Goal: Transaction & Acquisition: Purchase product/service

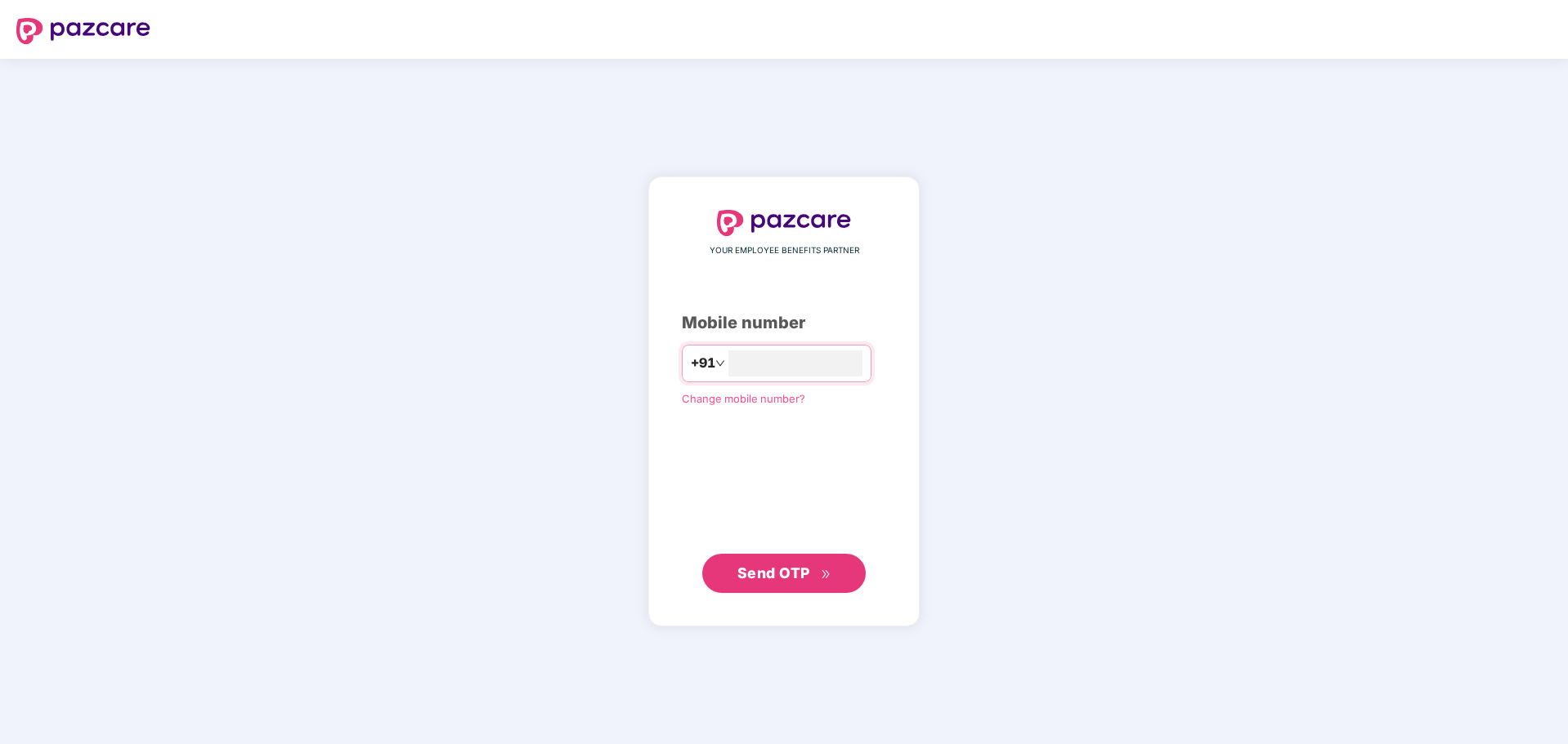
type input "**********"
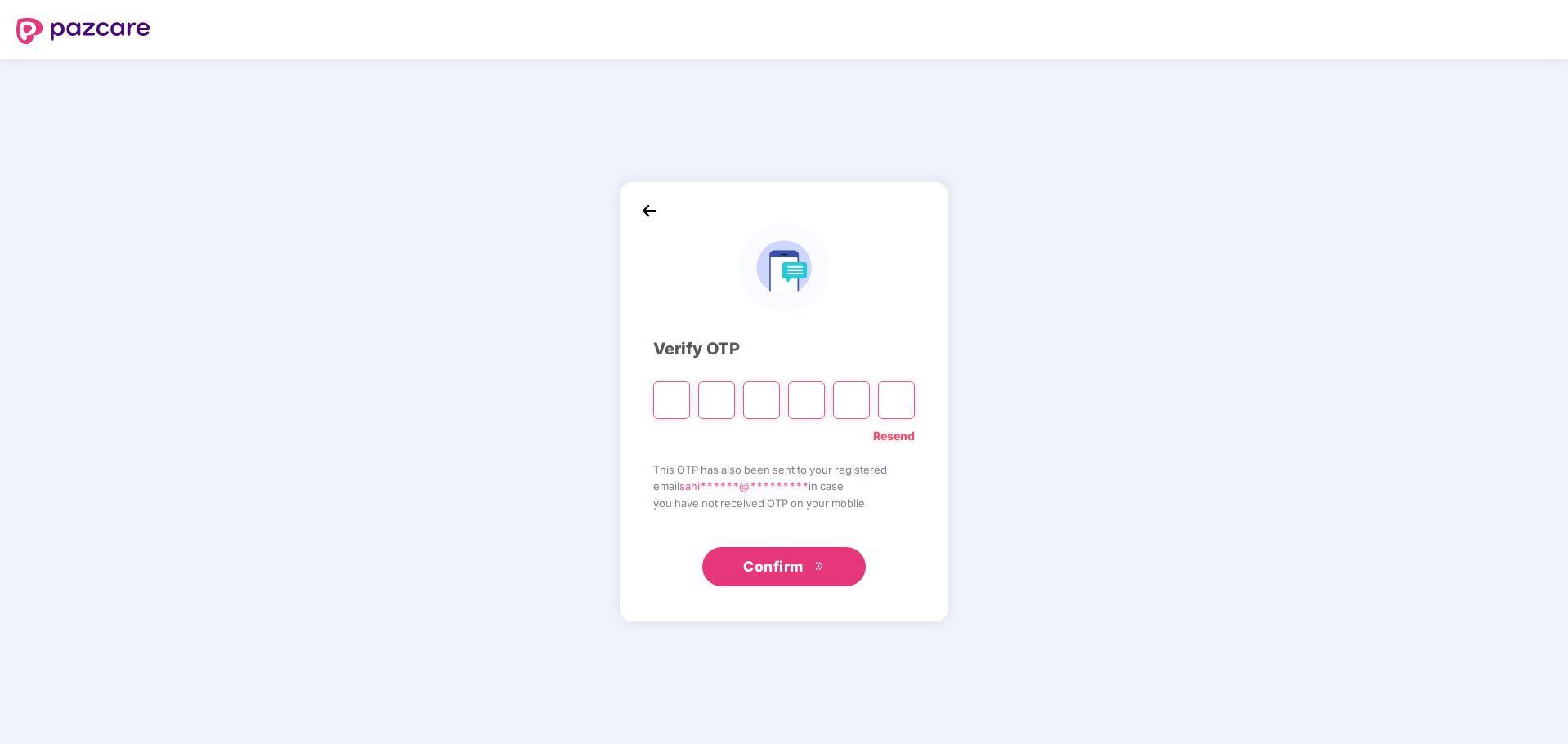
type input "*"
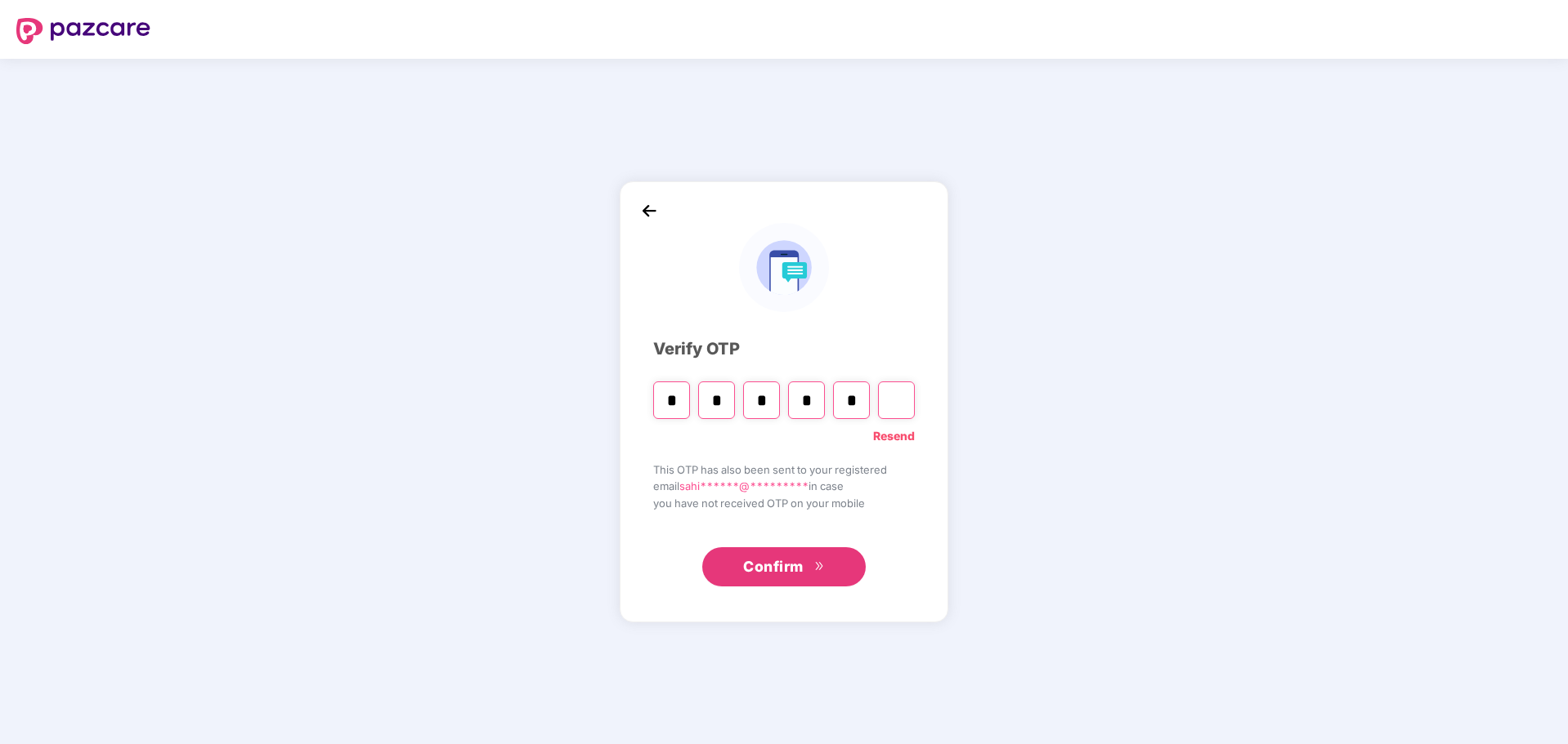
type input "*"
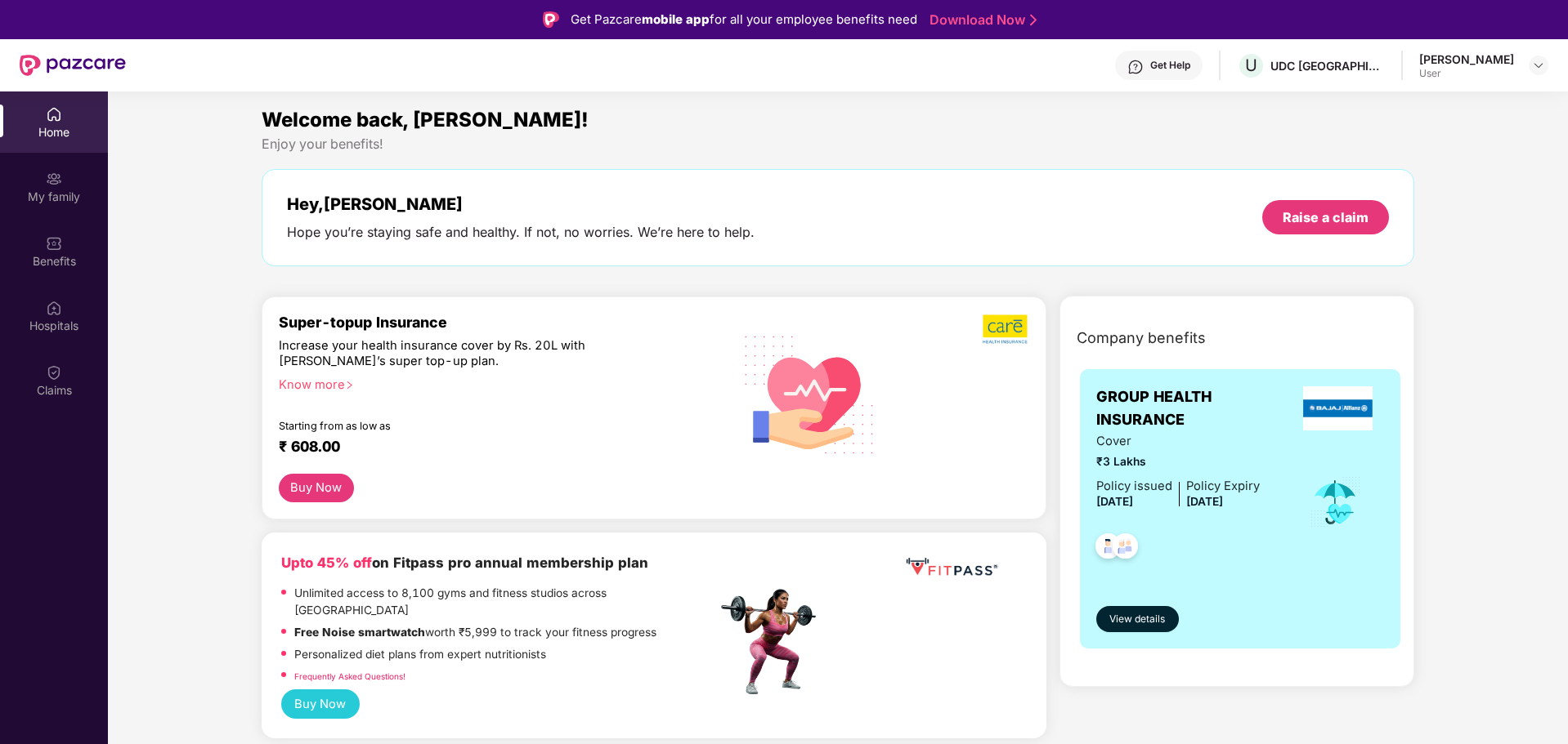
click at [860, 205] on div "Hey, [PERSON_NAME] you’re staying safe and healthy. If not, no worries. We’re h…" at bounding box center [838, 217] width 1103 height 47
click at [66, 308] on div "Hospitals" at bounding box center [53, 316] width 108 height 61
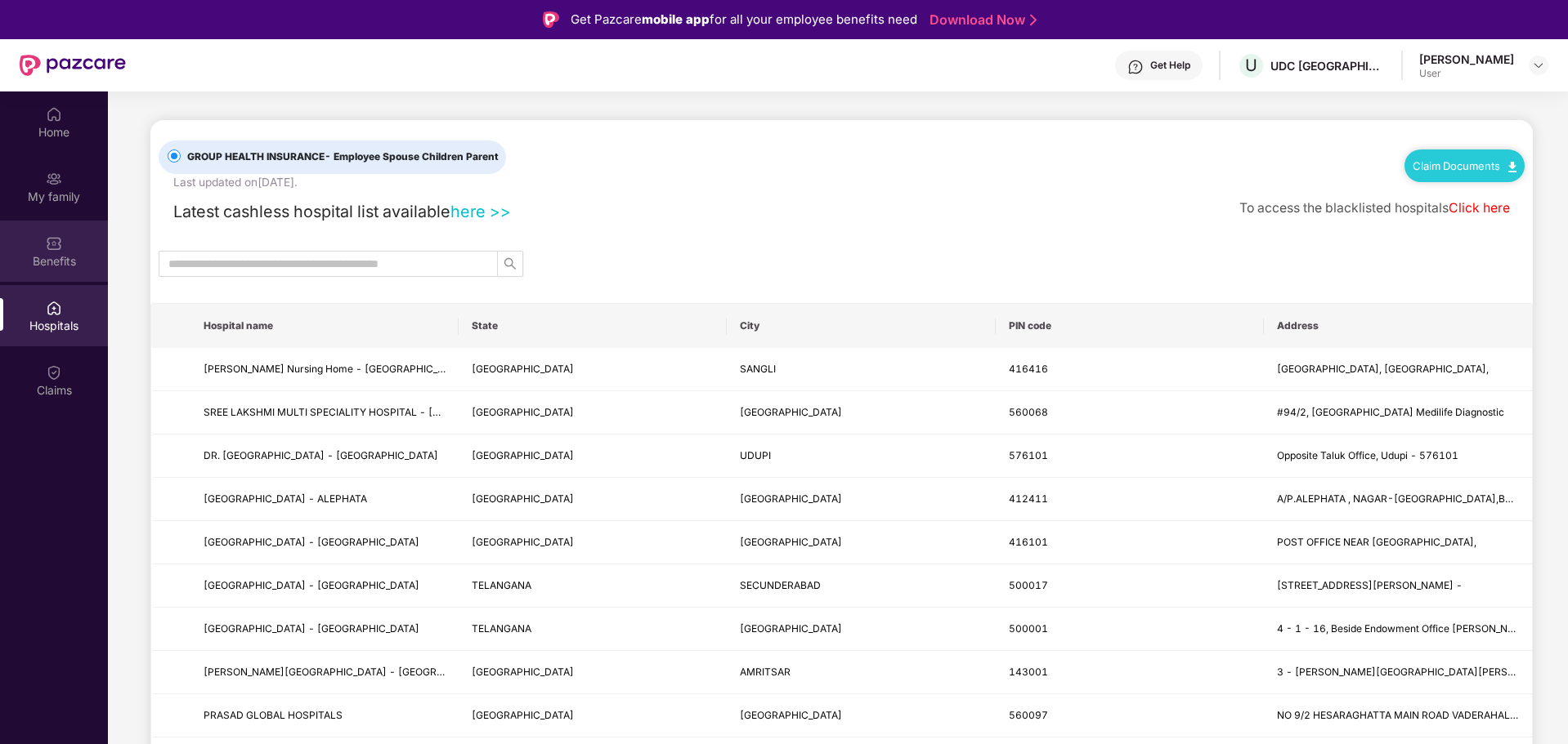
click at [69, 241] on div "Benefits" at bounding box center [53, 251] width 108 height 61
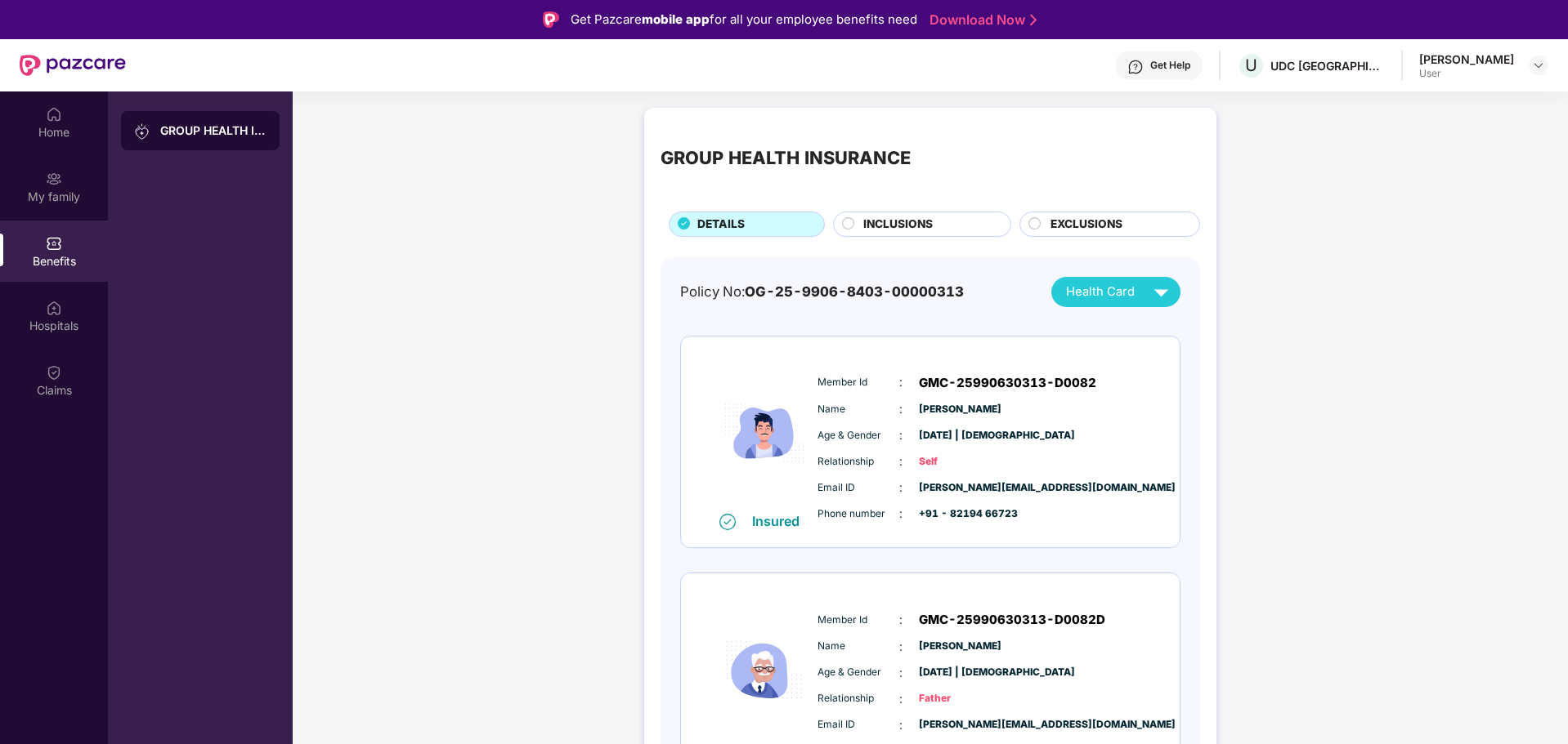
click at [888, 219] on span "INCLUSIONS" at bounding box center [898, 225] width 69 height 18
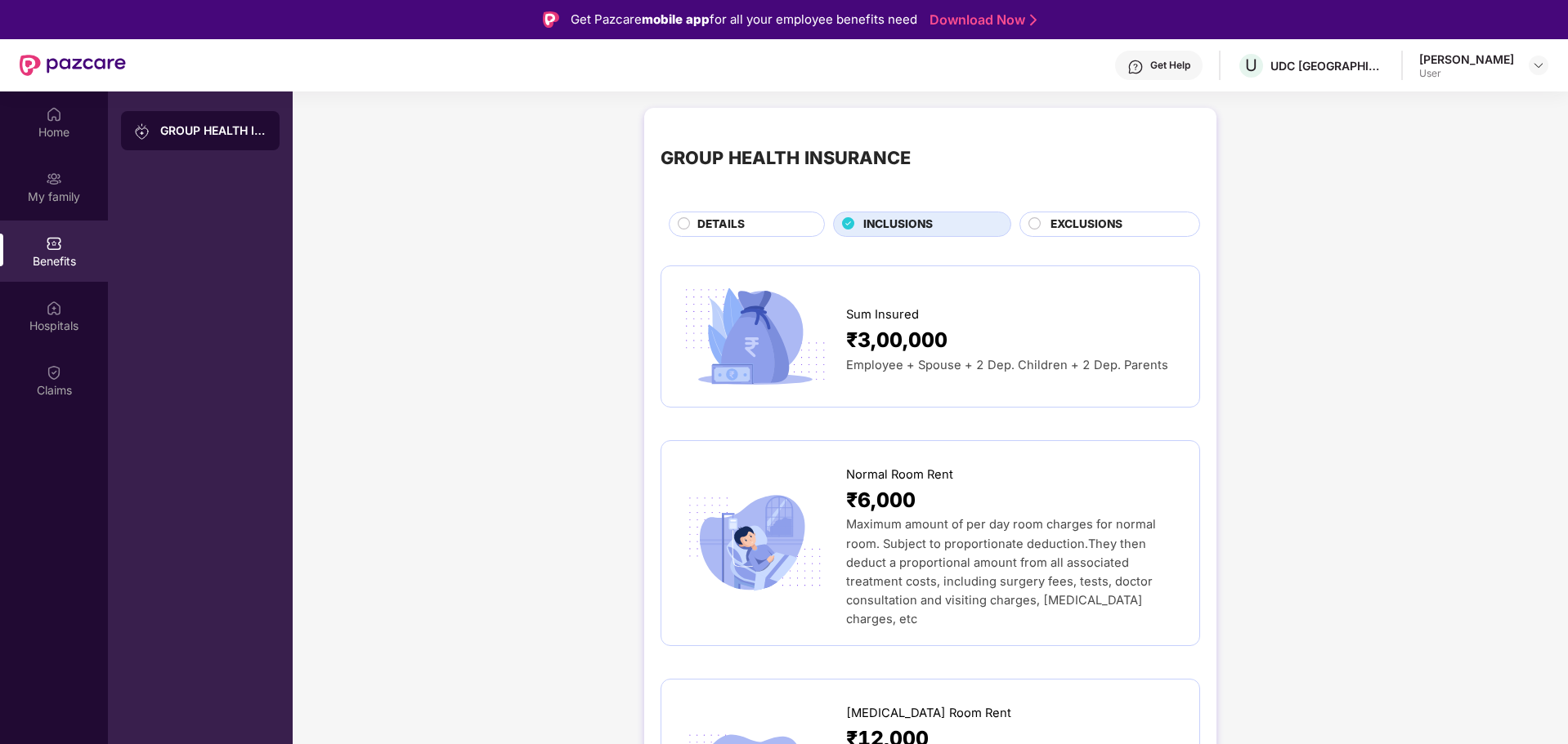
click at [1090, 217] on span "EXCLUSIONS" at bounding box center [1087, 225] width 72 height 18
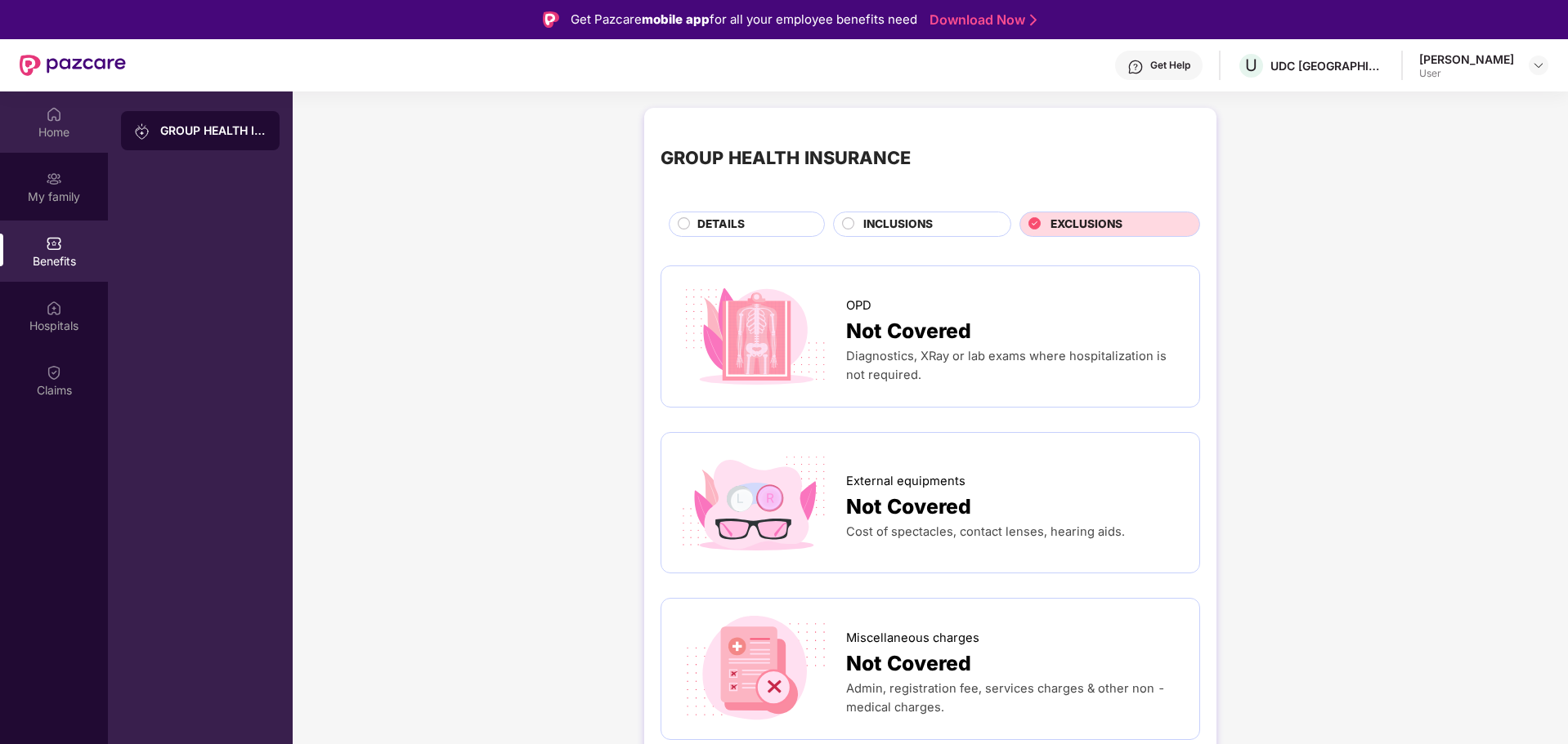
click at [62, 116] on div "Home" at bounding box center [53, 122] width 108 height 61
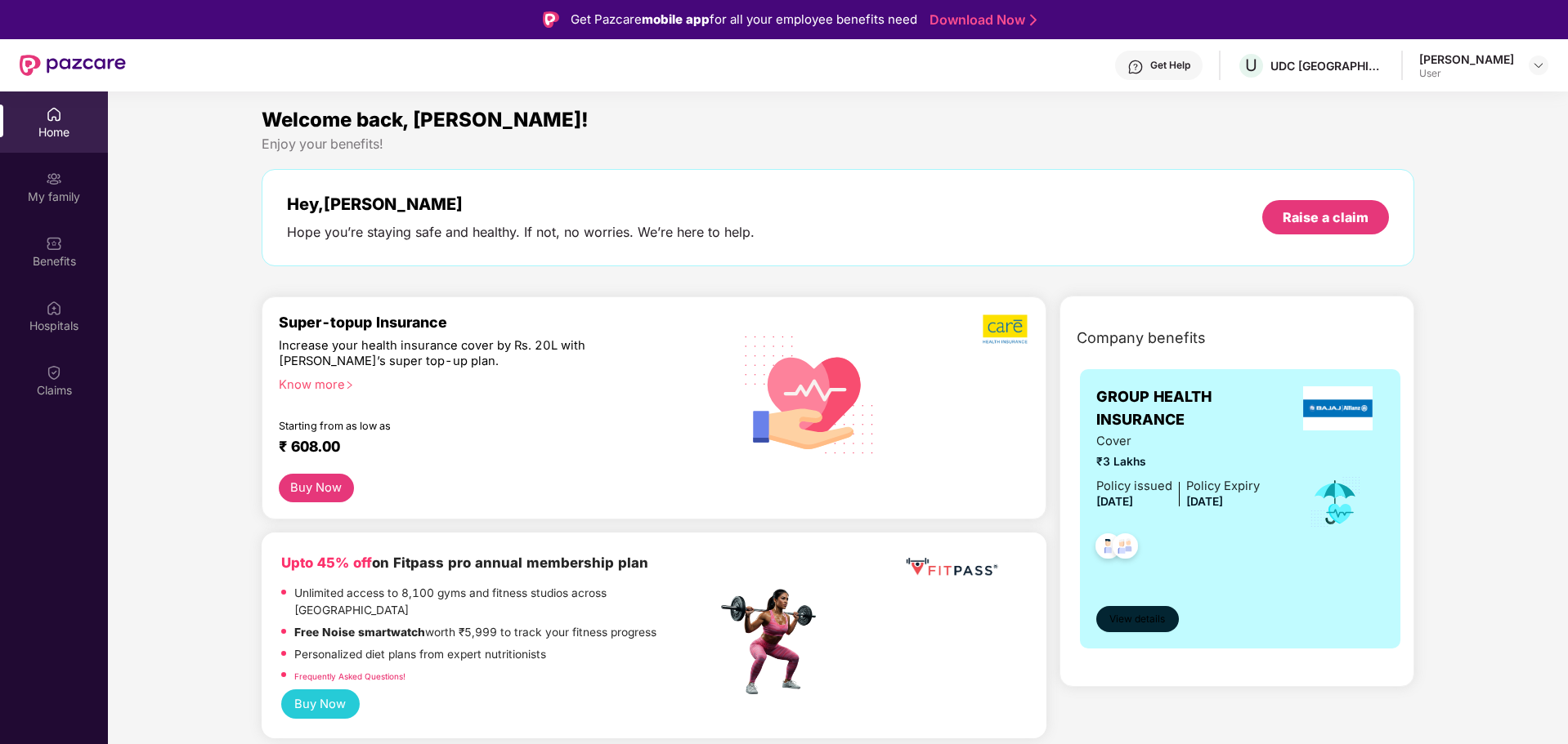
click at [1141, 612] on span "View details" at bounding box center [1137, 619] width 55 height 15
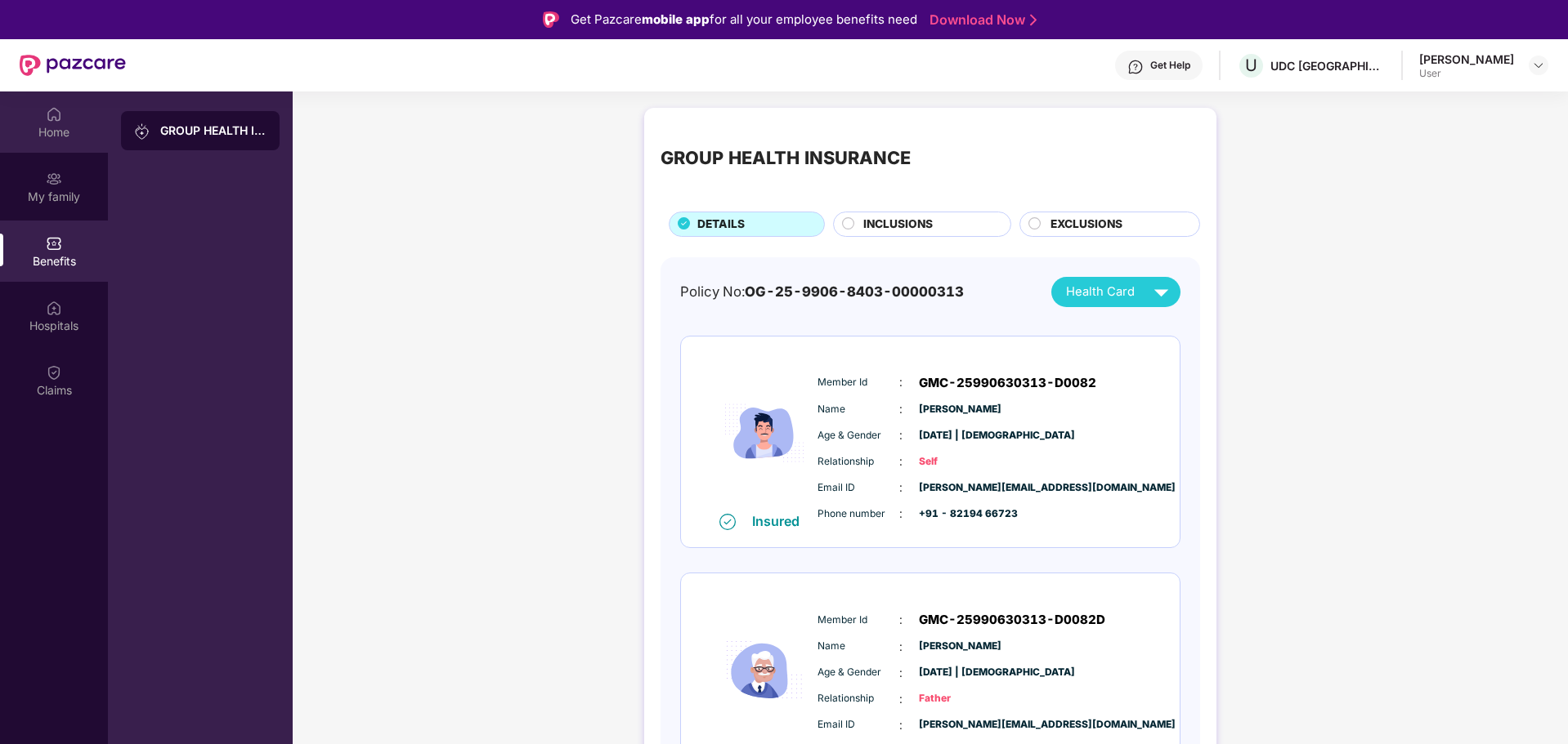
click at [64, 132] on div "Home" at bounding box center [53, 132] width 108 height 16
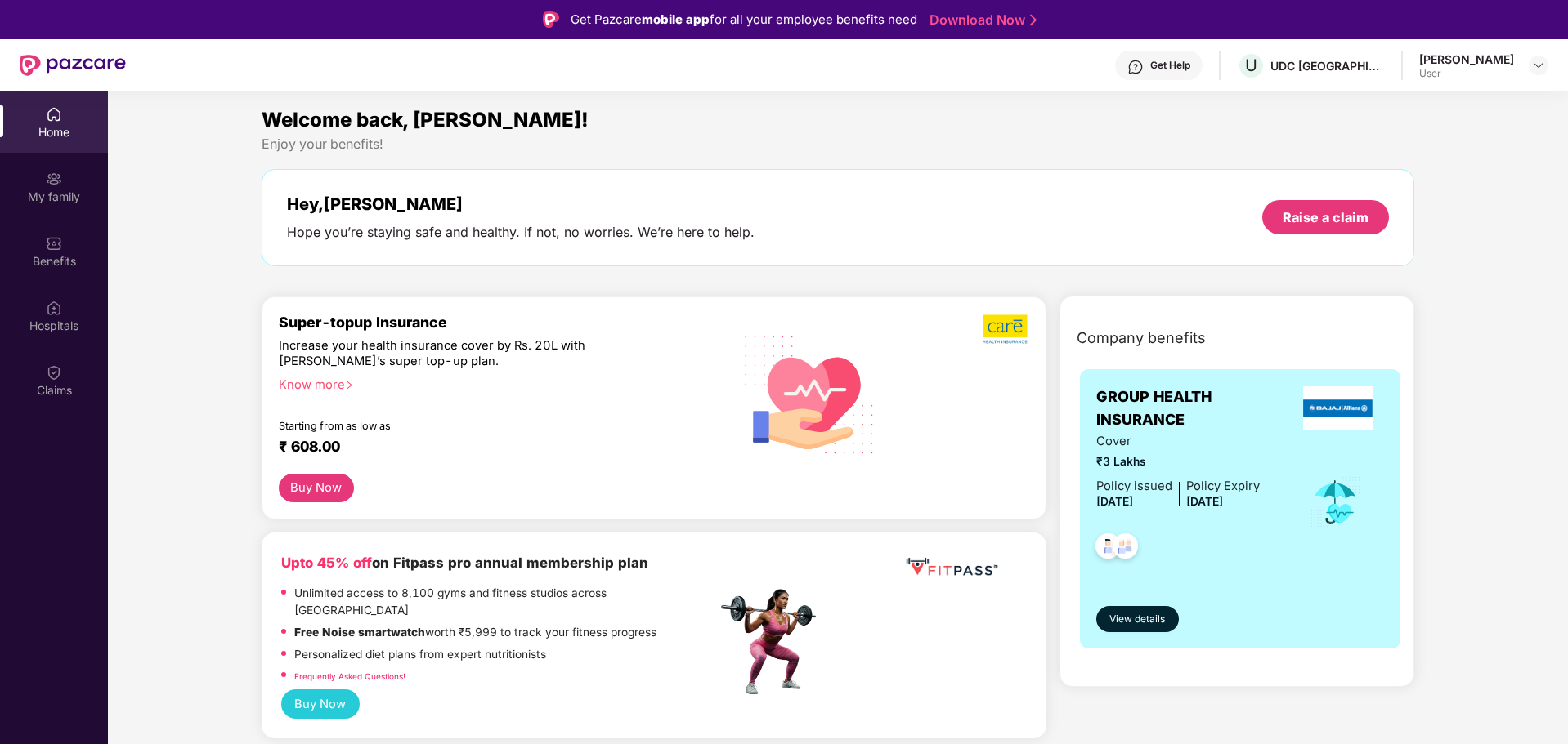
click at [319, 480] on button "Buy Now" at bounding box center [316, 488] width 75 height 29
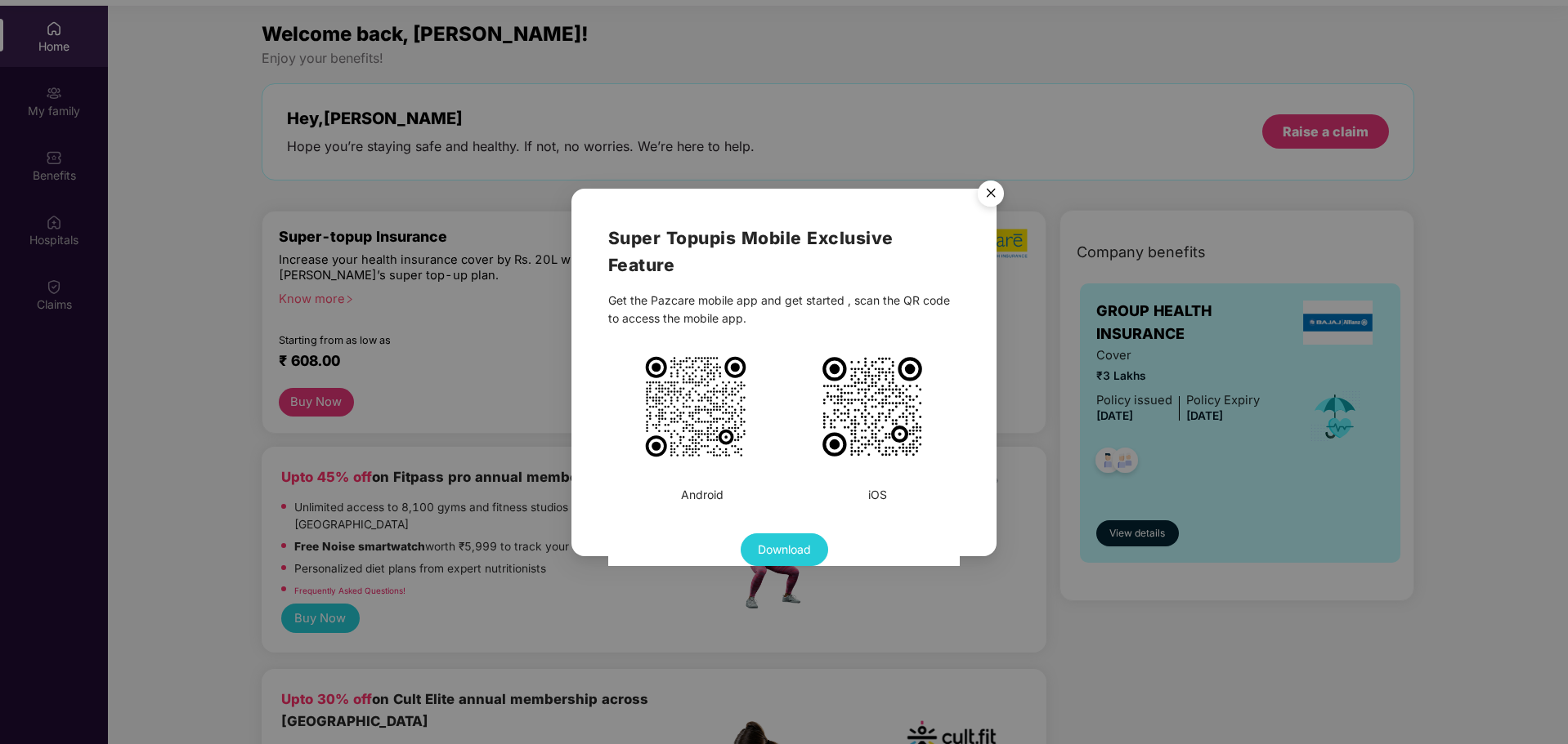
scroll to position [91, 0]
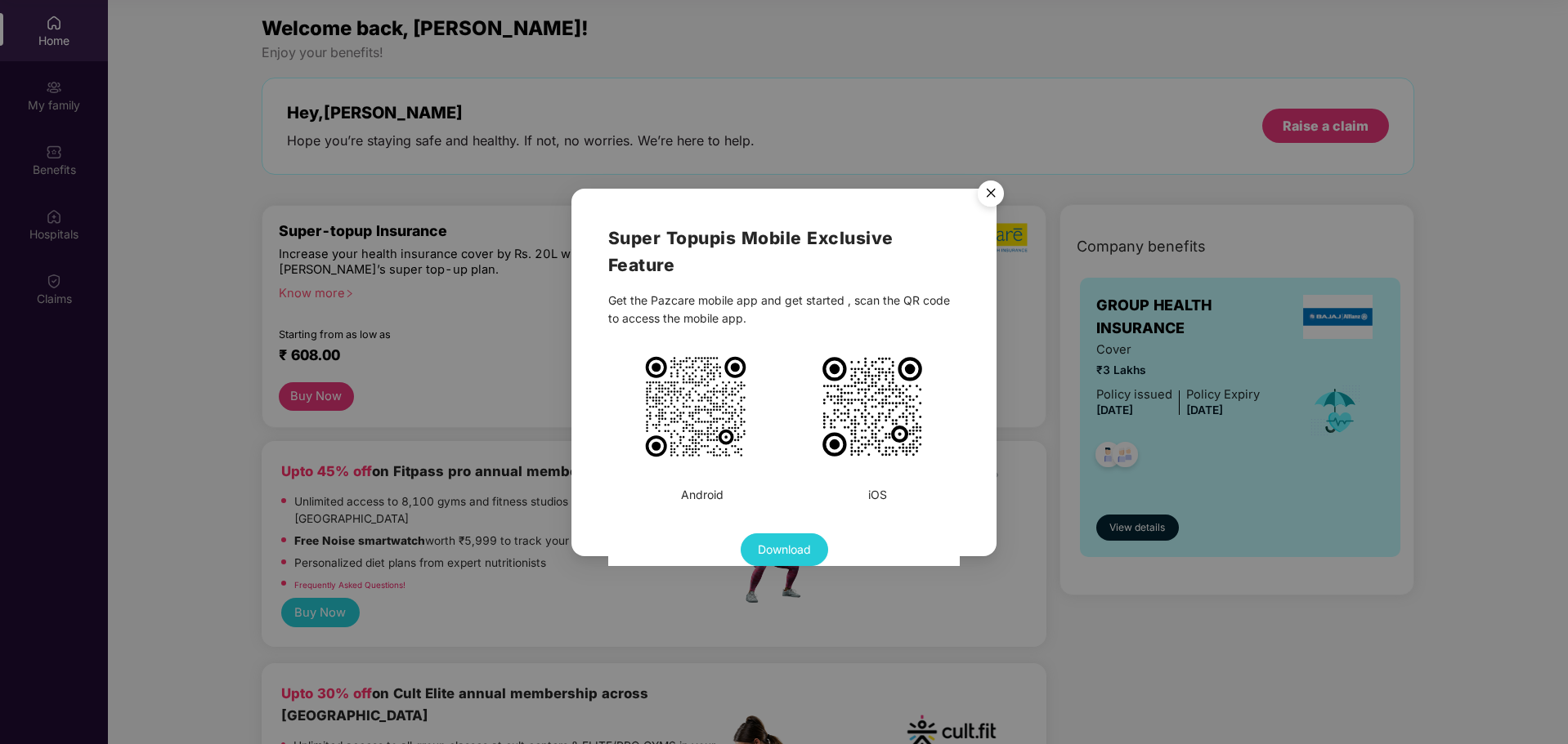
click at [991, 198] on img "Close" at bounding box center [991, 196] width 46 height 46
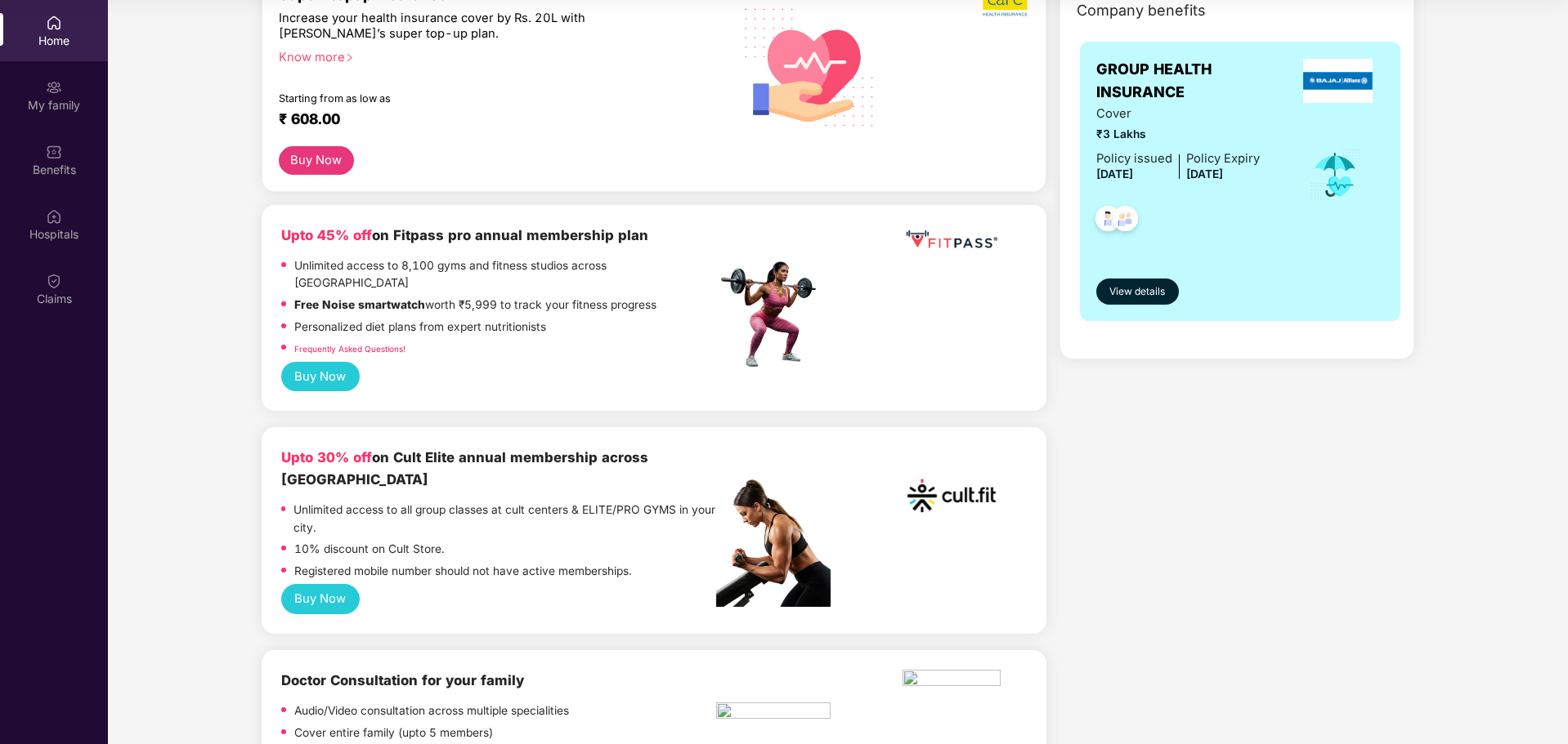
scroll to position [245, 0]
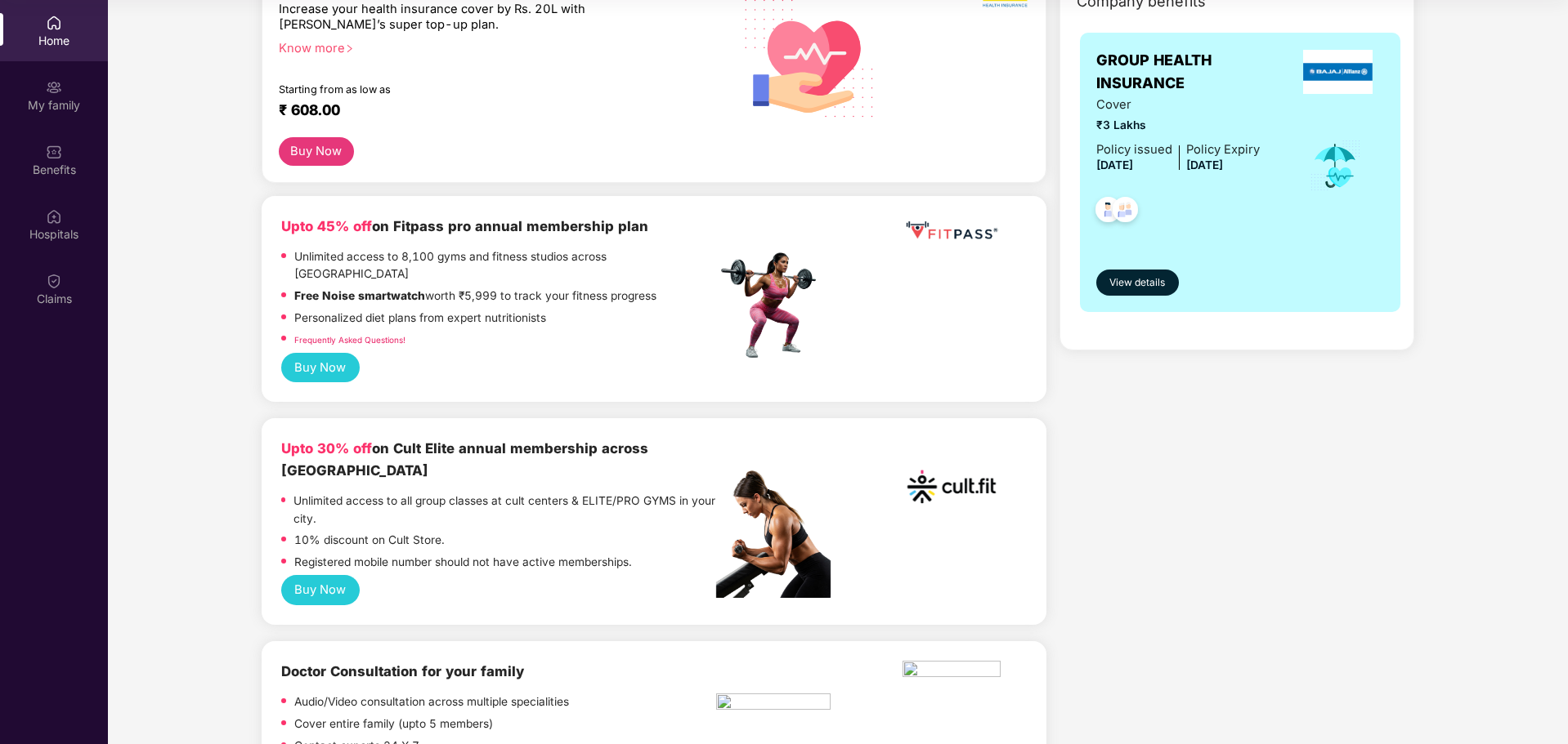
click at [343, 353] on button "Buy Now" at bounding box center [320, 368] width 78 height 30
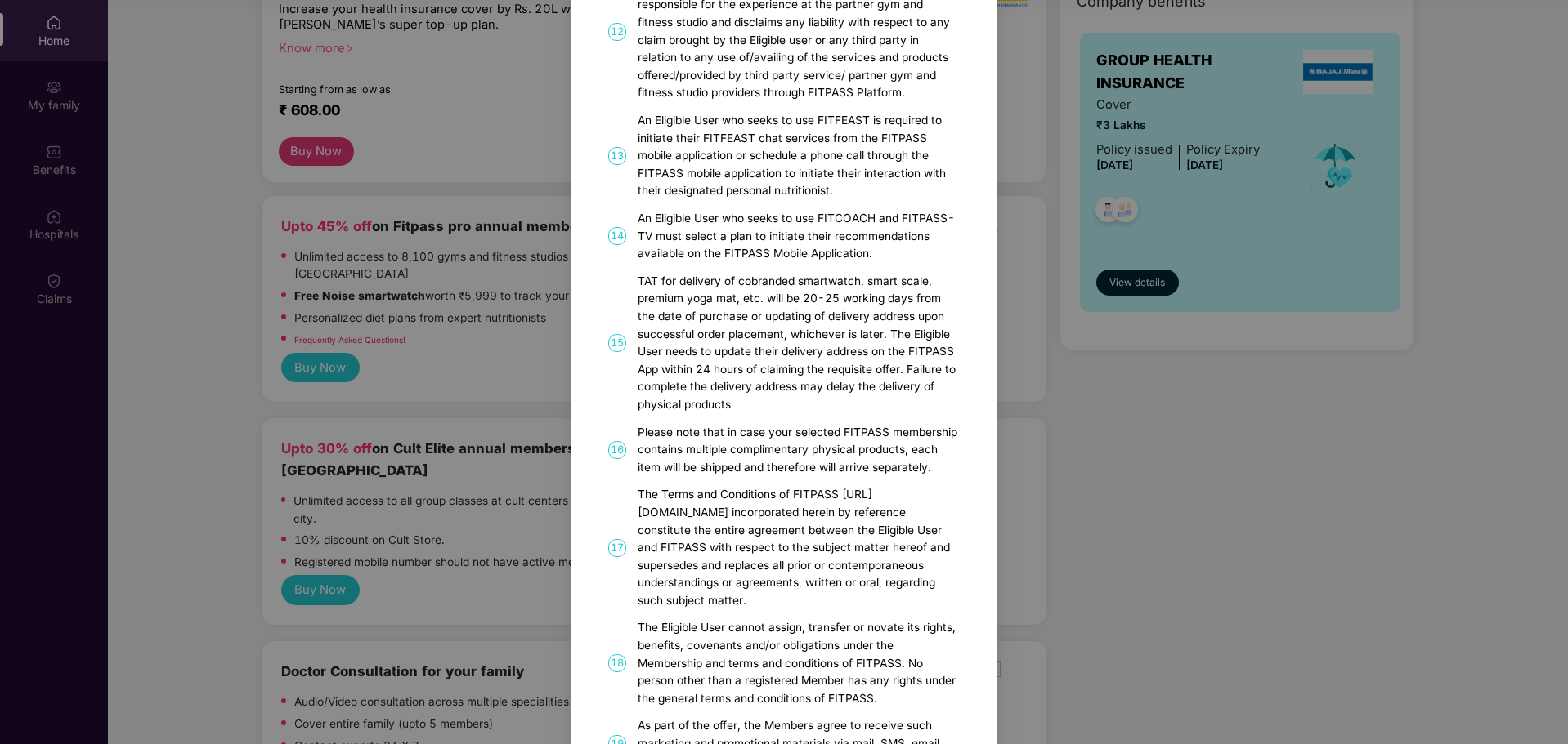
scroll to position [998, 0]
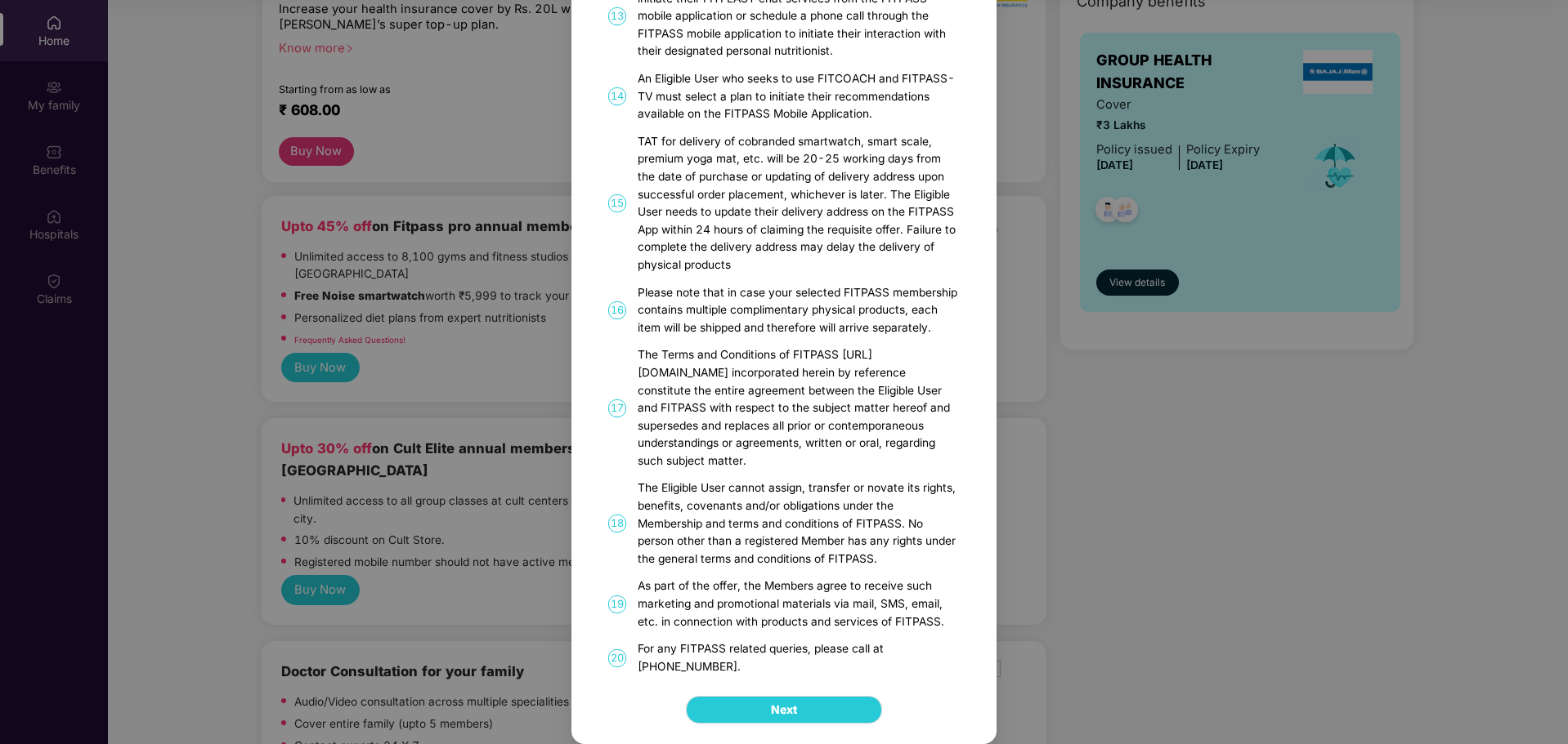
click at [1287, 496] on div "FITPASS Details and T&C How to Avail 01 FITPASS: One membership to India’s larg…" at bounding box center [784, 372] width 1568 height 744
